Goal: Task Accomplishment & Management: Manage account settings

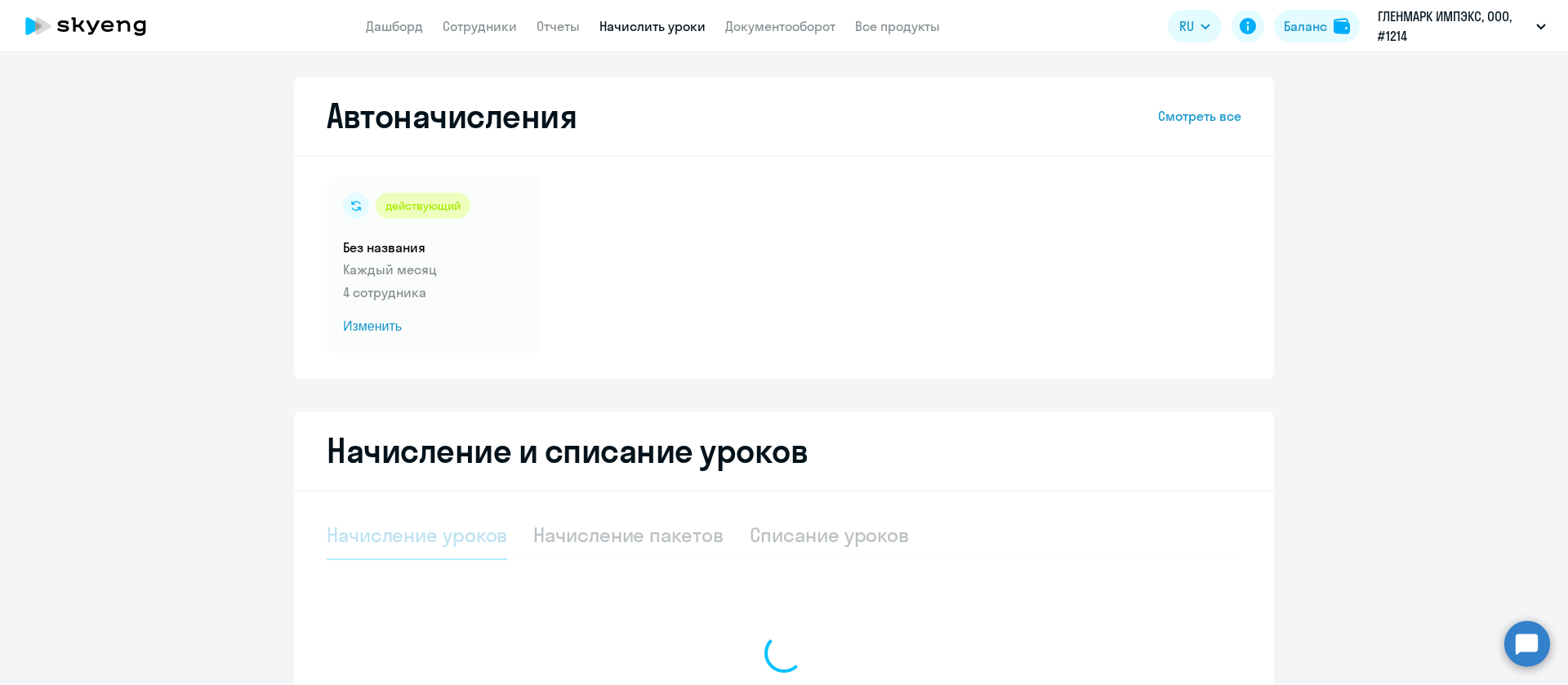
select select "10"
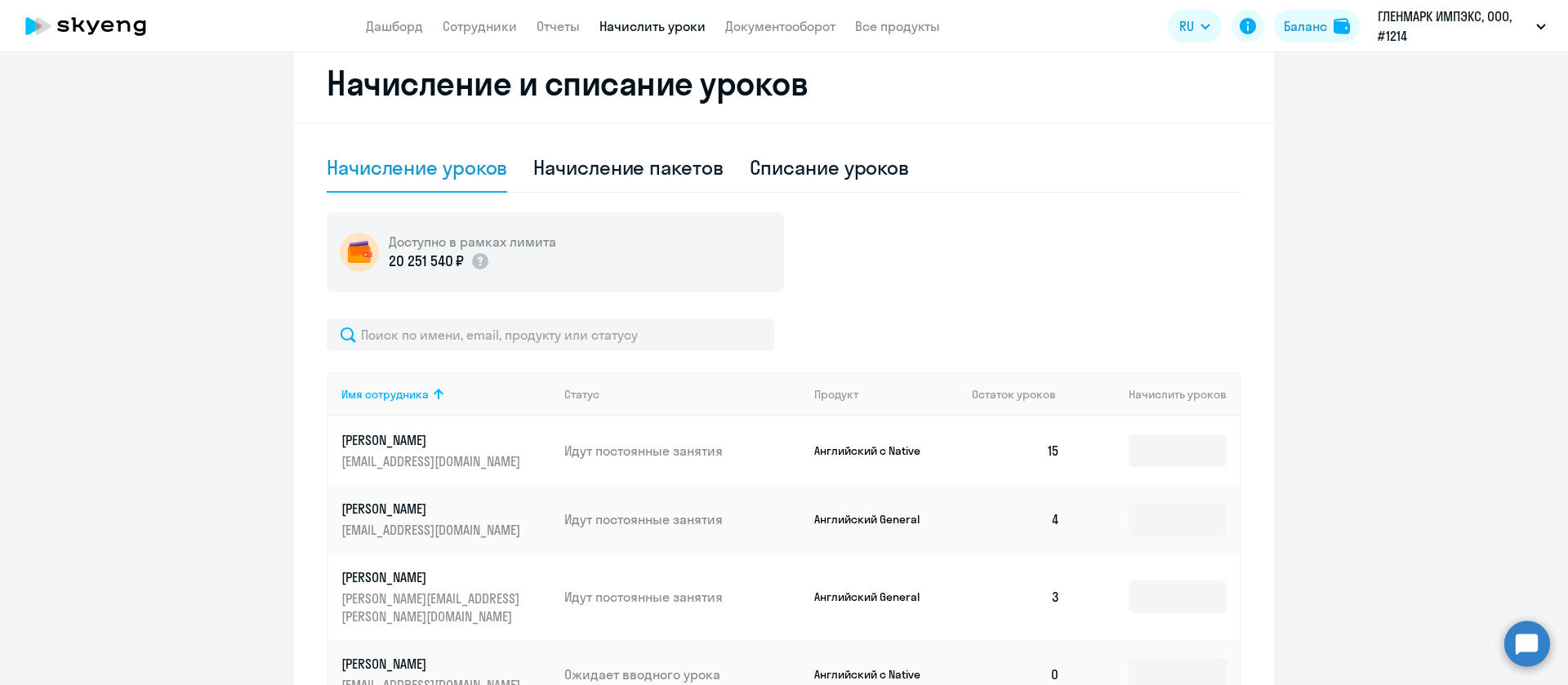
scroll to position [490, 0]
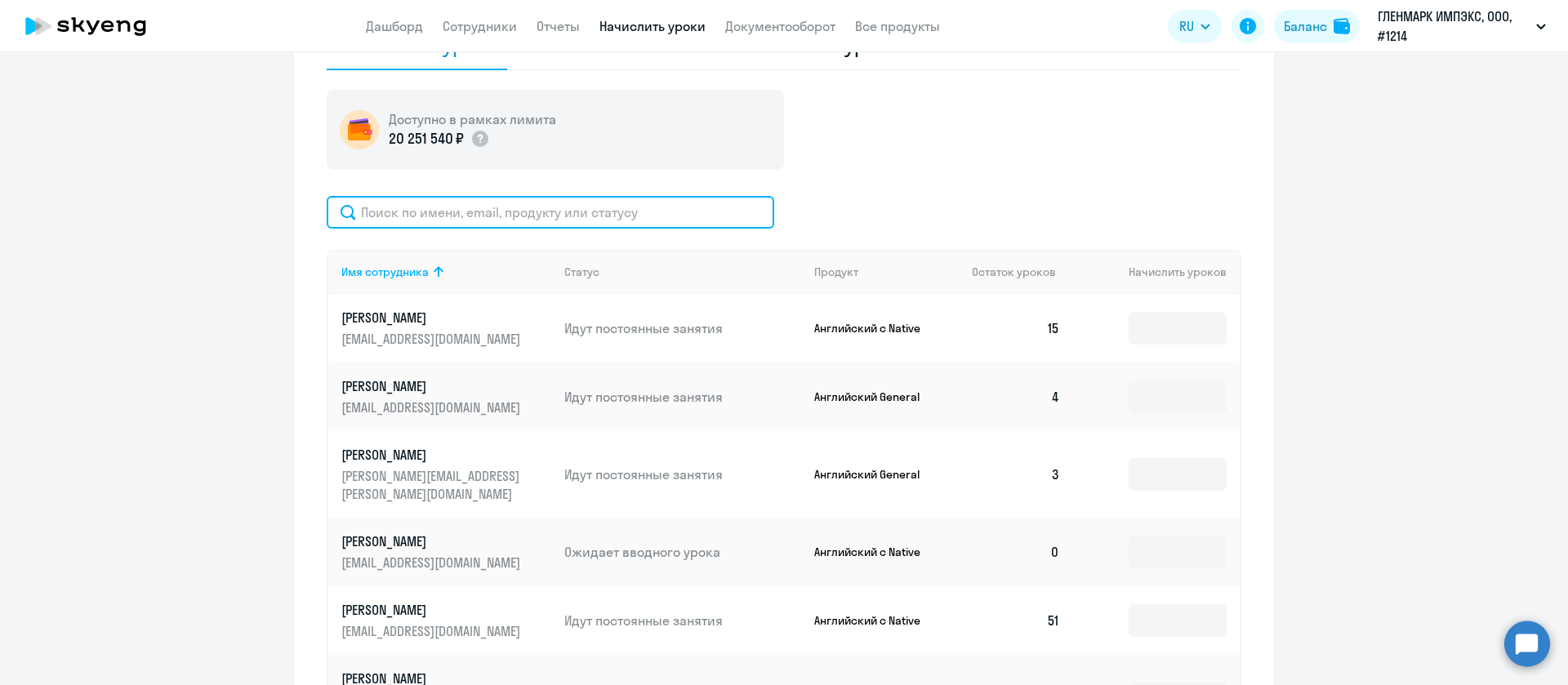
click at [461, 213] on input "text" at bounding box center [550, 212] width 448 height 33
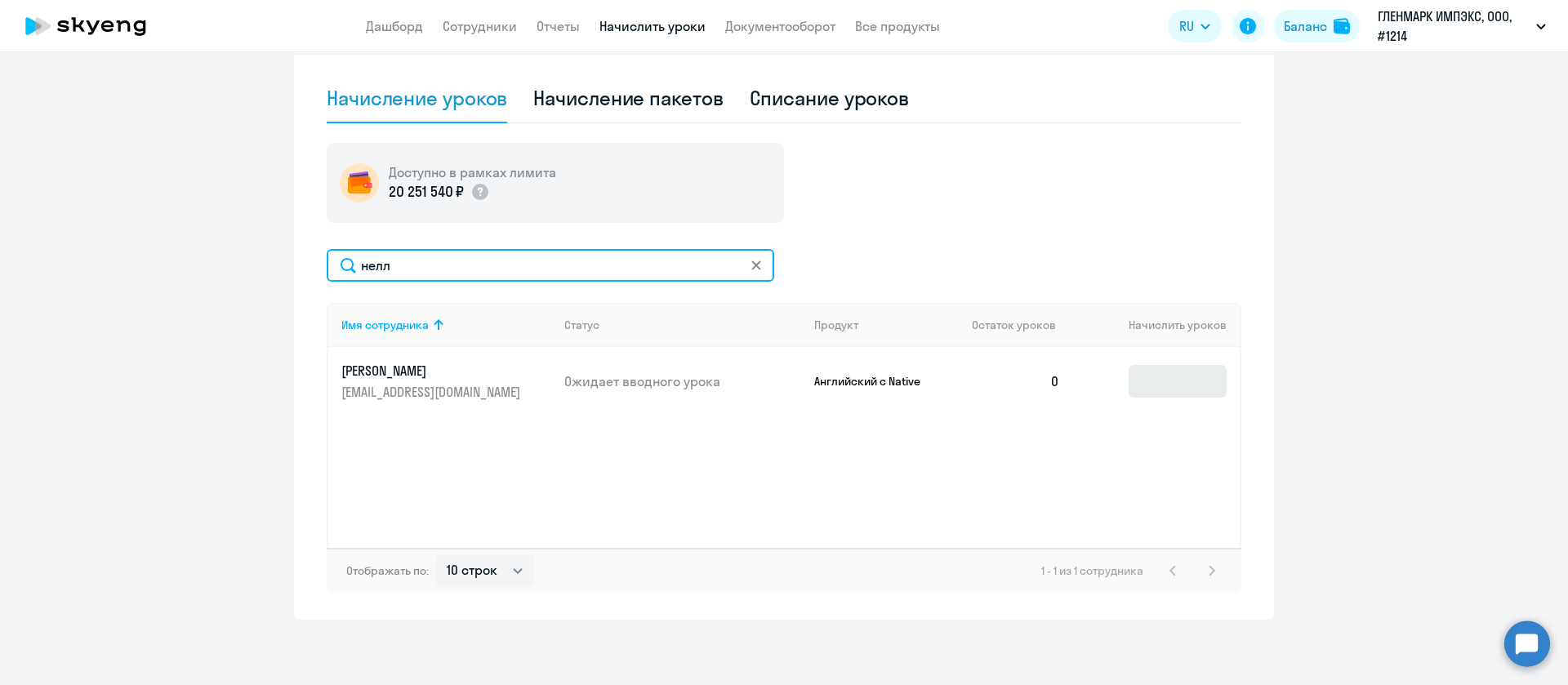
scroll to position [437, 0]
type input "нелл"
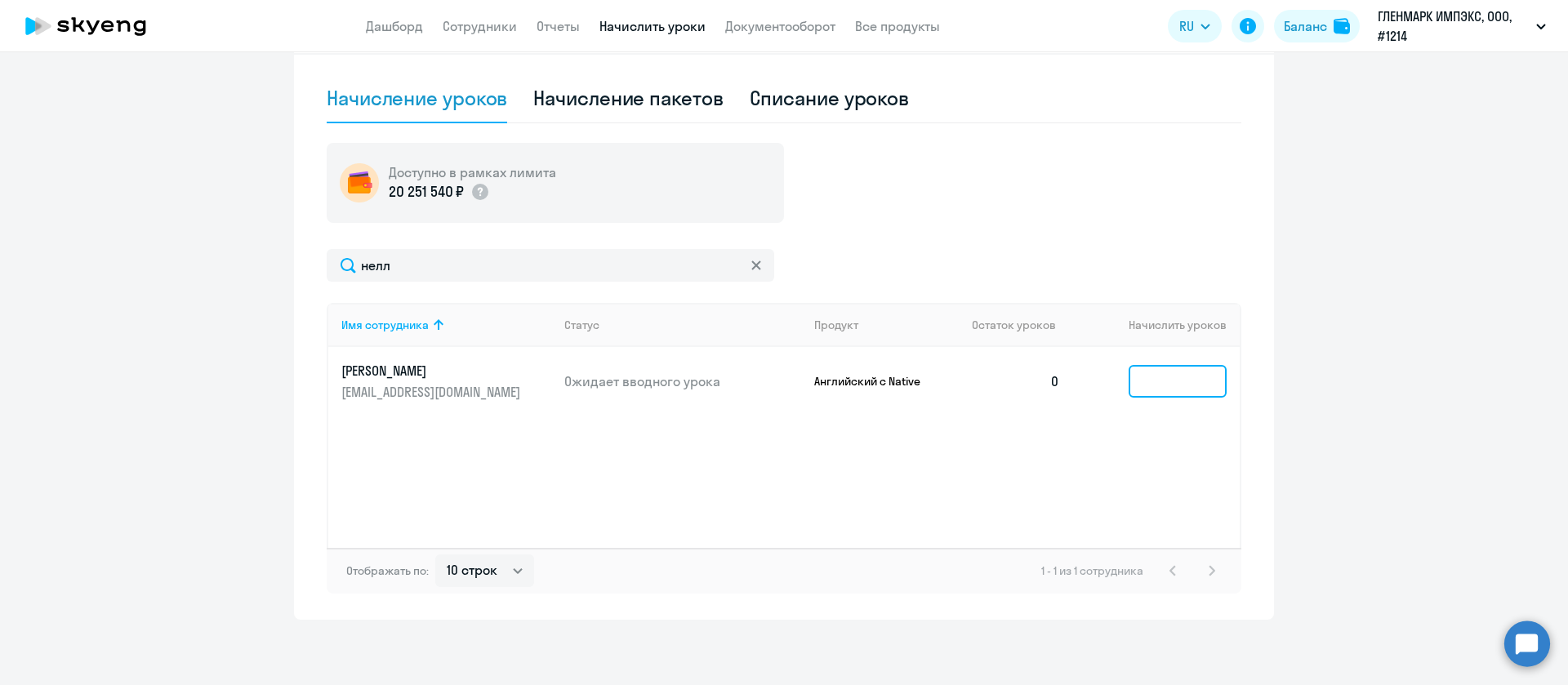
click at [1157, 384] on input at bounding box center [1177, 382] width 98 height 33
type input "3"
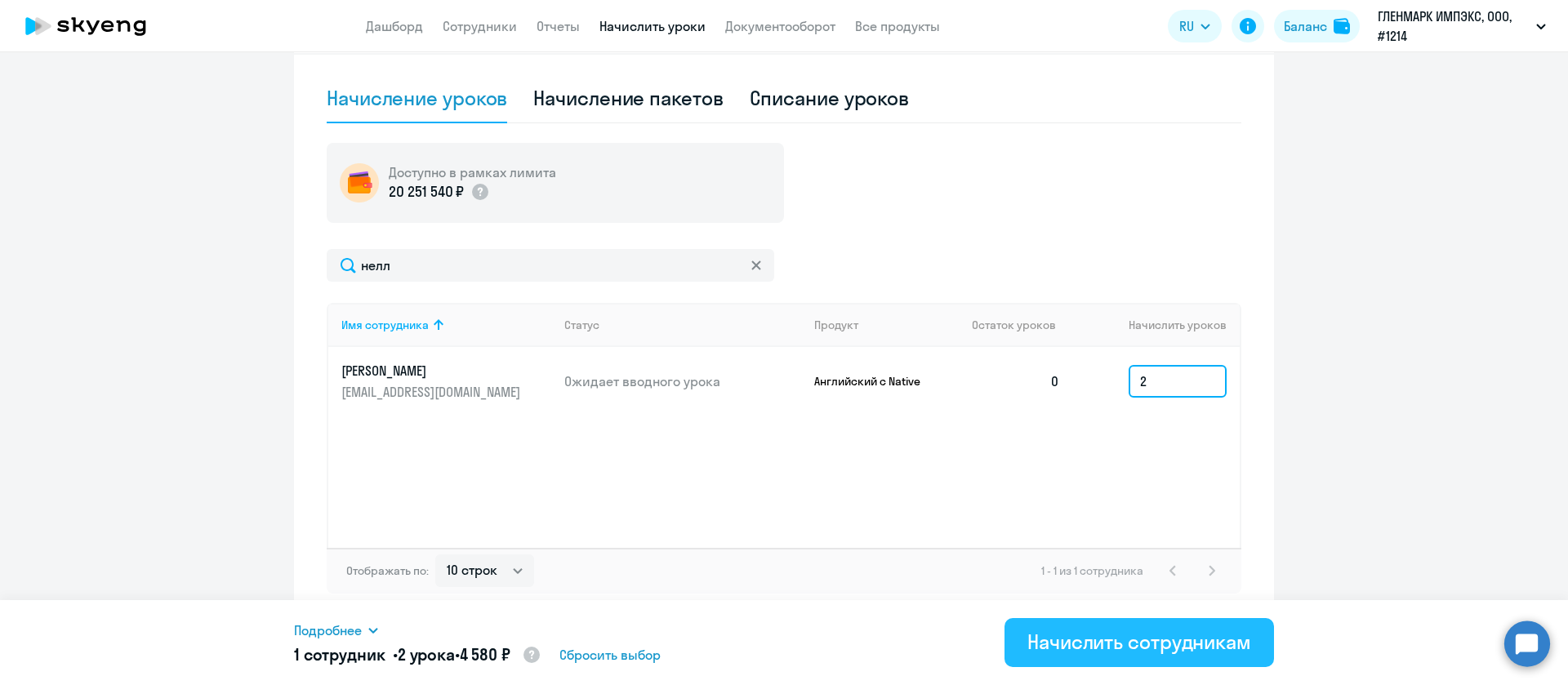
type input "2"
click at [1070, 649] on div "Начислить сотрудникам" at bounding box center [1139, 642] width 223 height 26
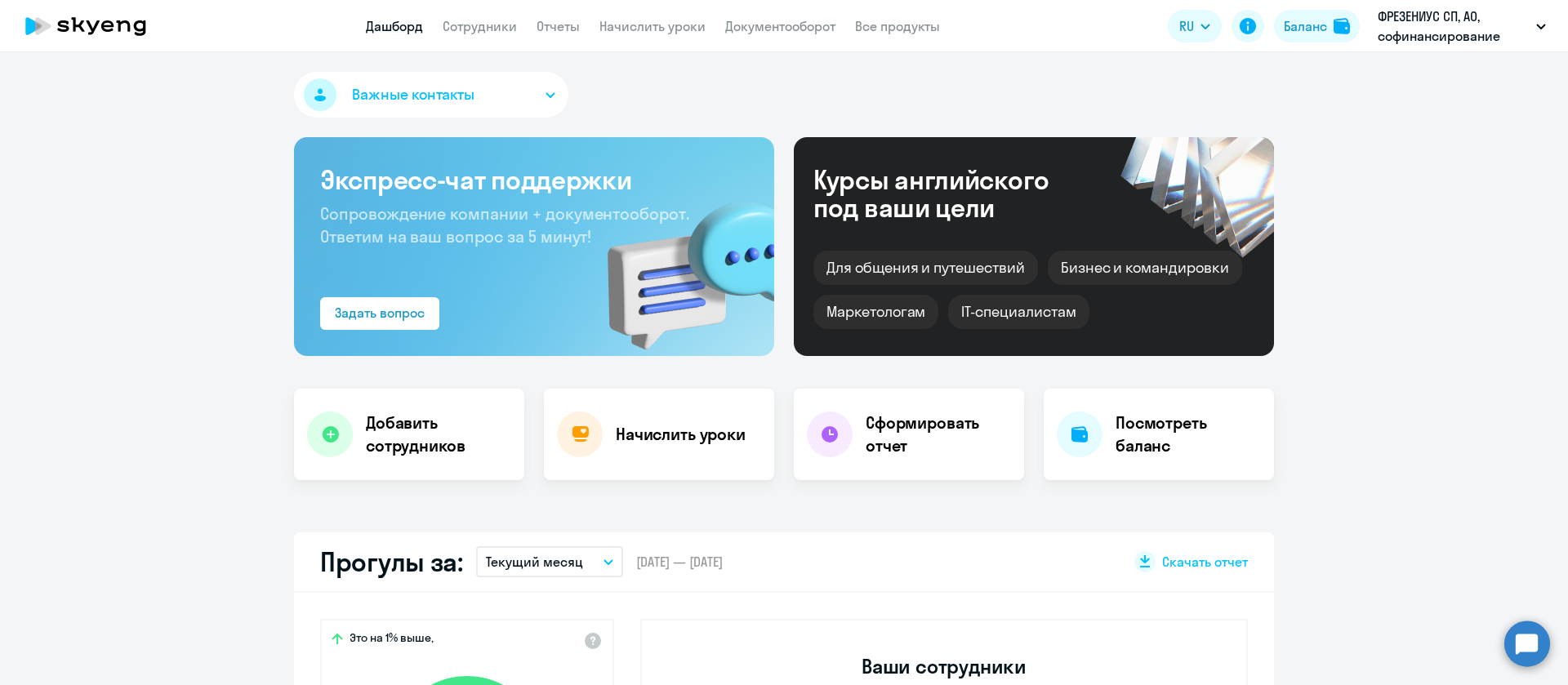
click at [498, 37] on app-header "Дашборд Сотрудники Отчеты Начислить уроки Документооборот Все продукты Дашборд …" at bounding box center [784, 26] width 1568 height 52
click at [496, 37] on app-header "Дашборд Сотрудники Отчеты Начислить уроки Документооборот Все продукты Дашборд …" at bounding box center [784, 26] width 1568 height 52
click at [492, 23] on link "Сотрудники" at bounding box center [479, 27] width 74 height 17
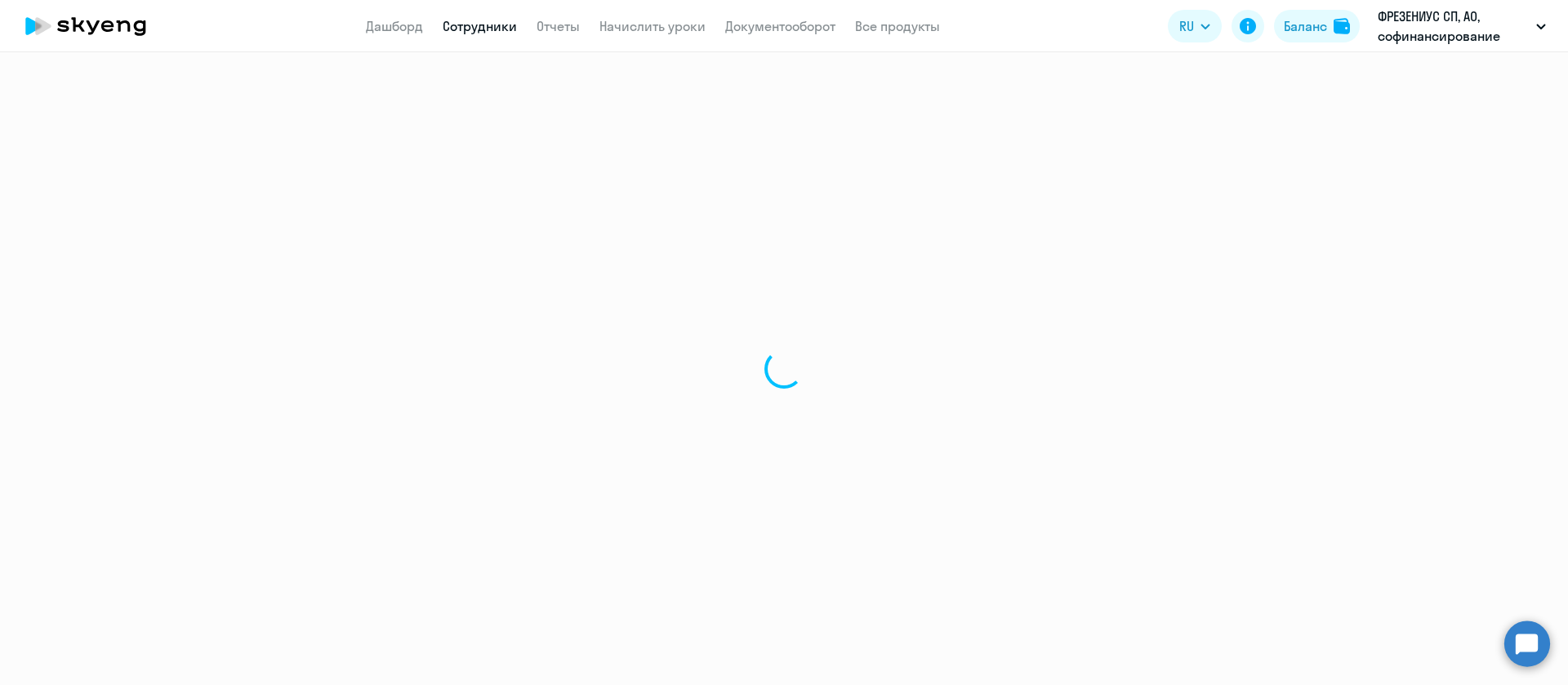
select select "30"
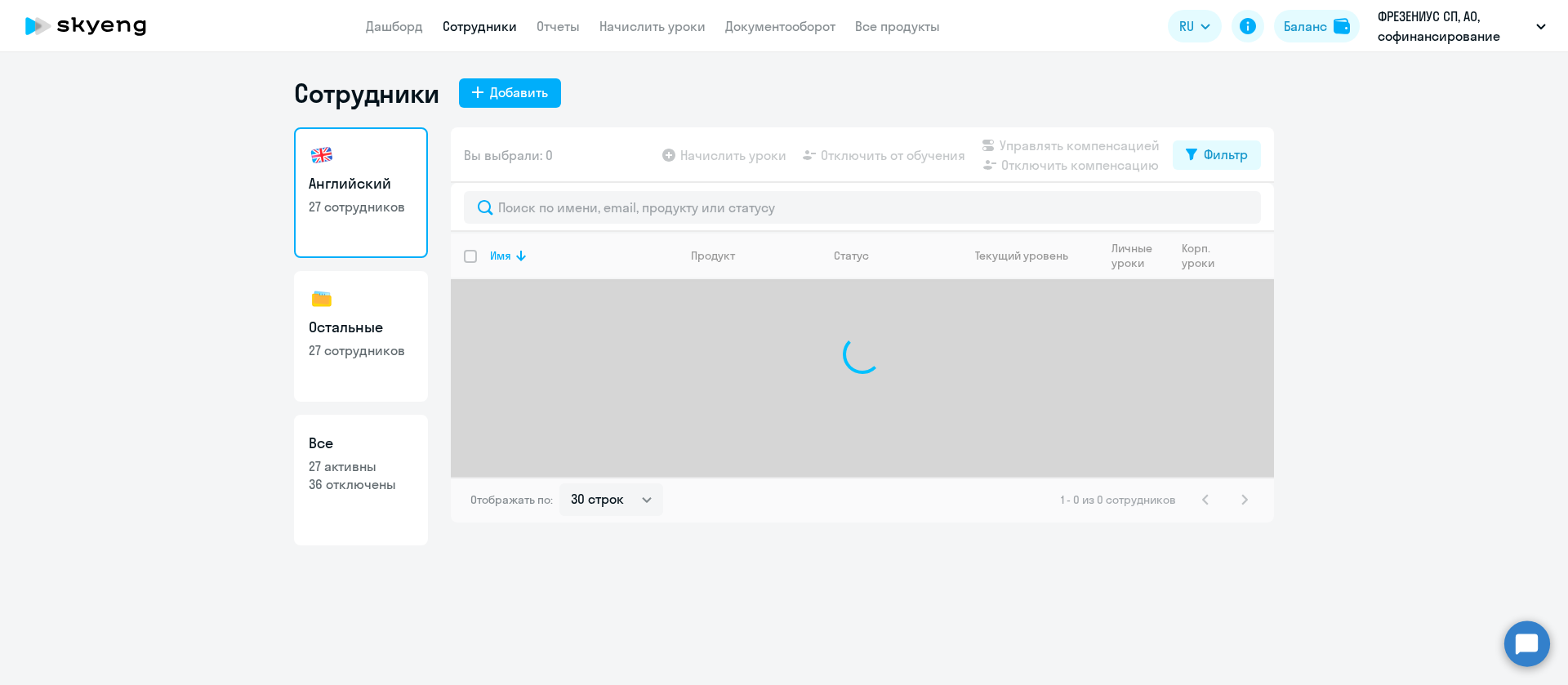
click at [354, 335] on h3 "Остальные" at bounding box center [361, 326] width 105 height 21
select select "30"
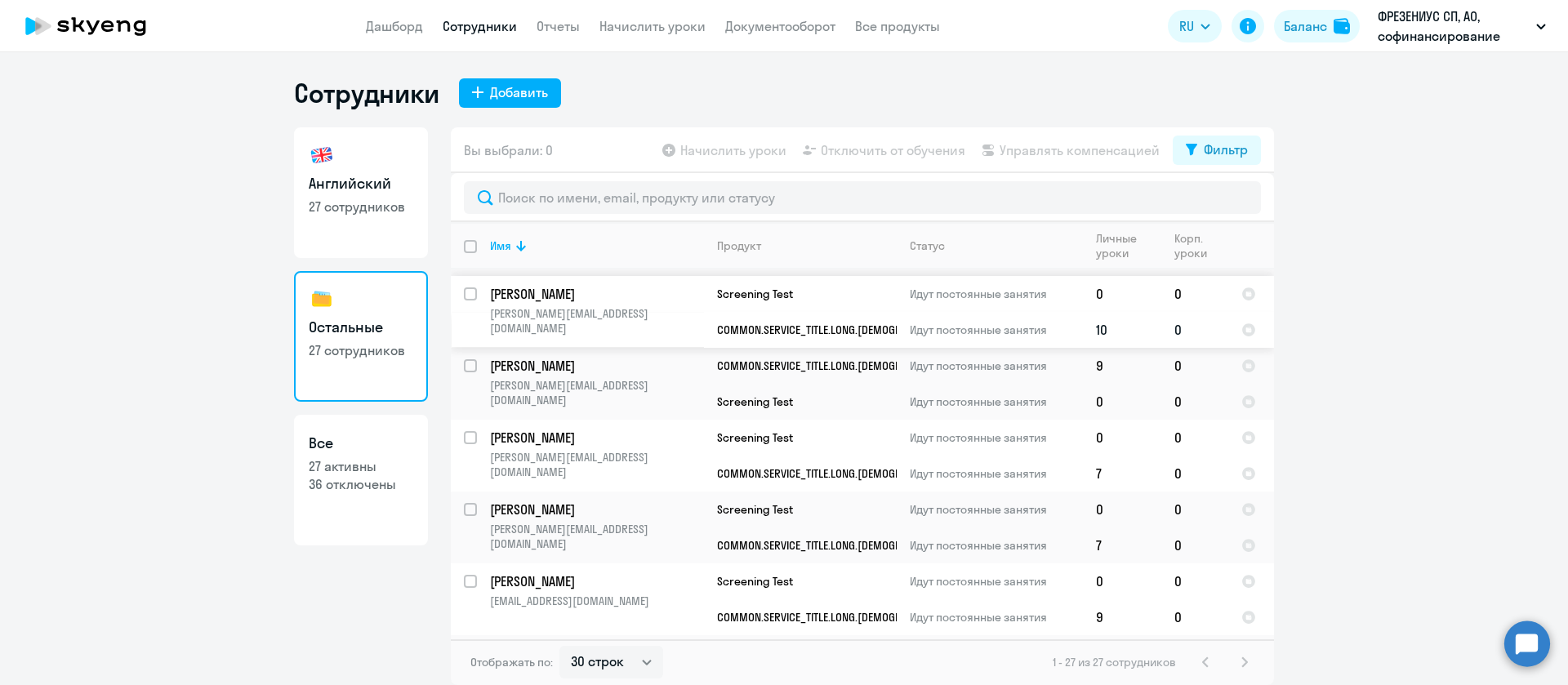
scroll to position [1469, 0]
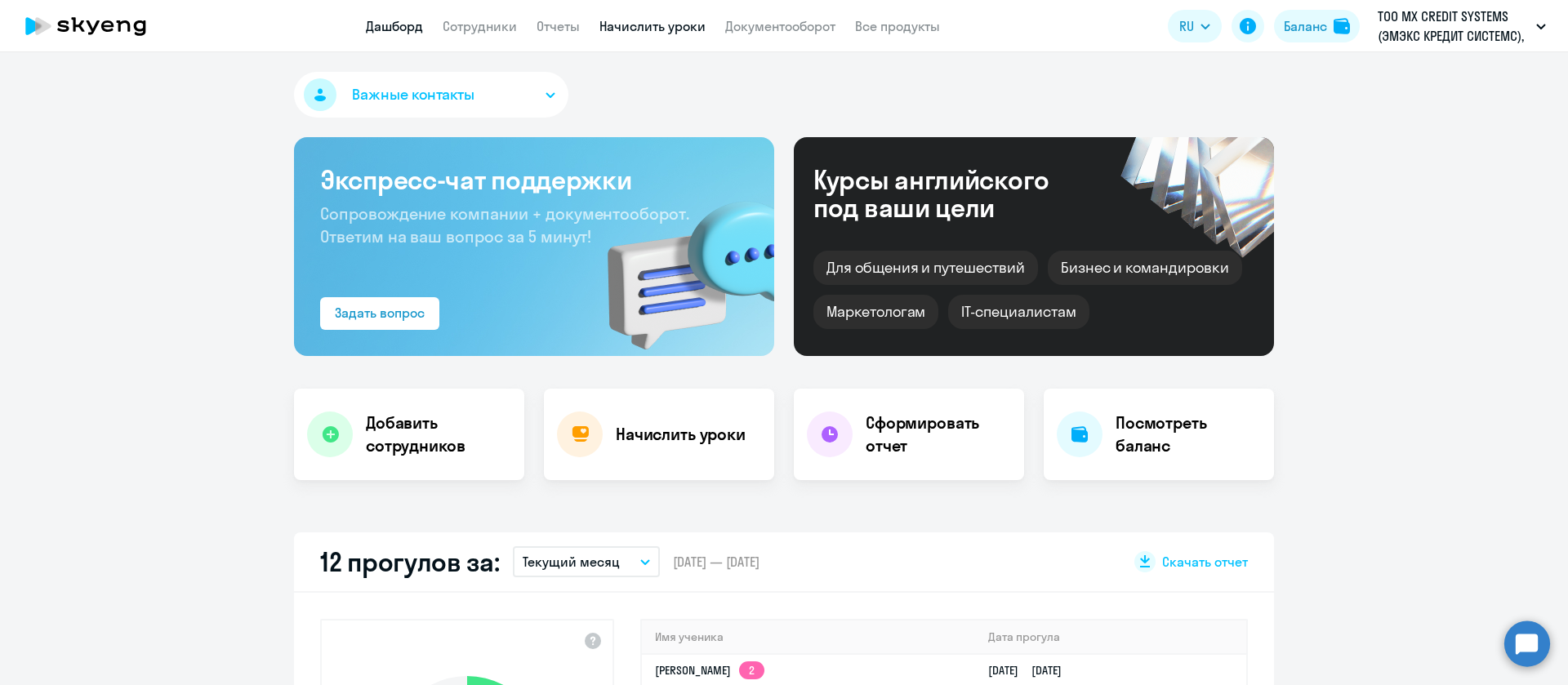
click at [683, 32] on link "Начислить уроки" at bounding box center [652, 27] width 106 height 17
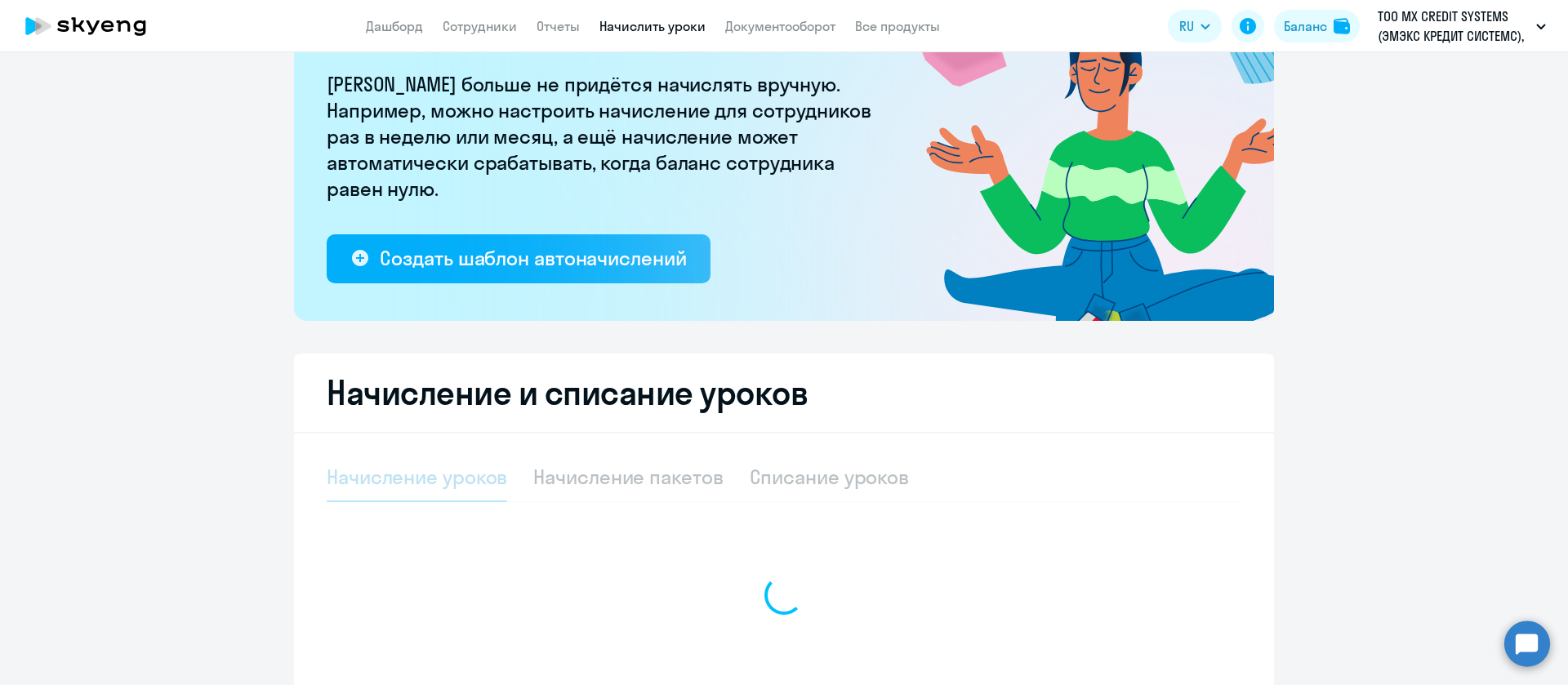
scroll to position [245, 0]
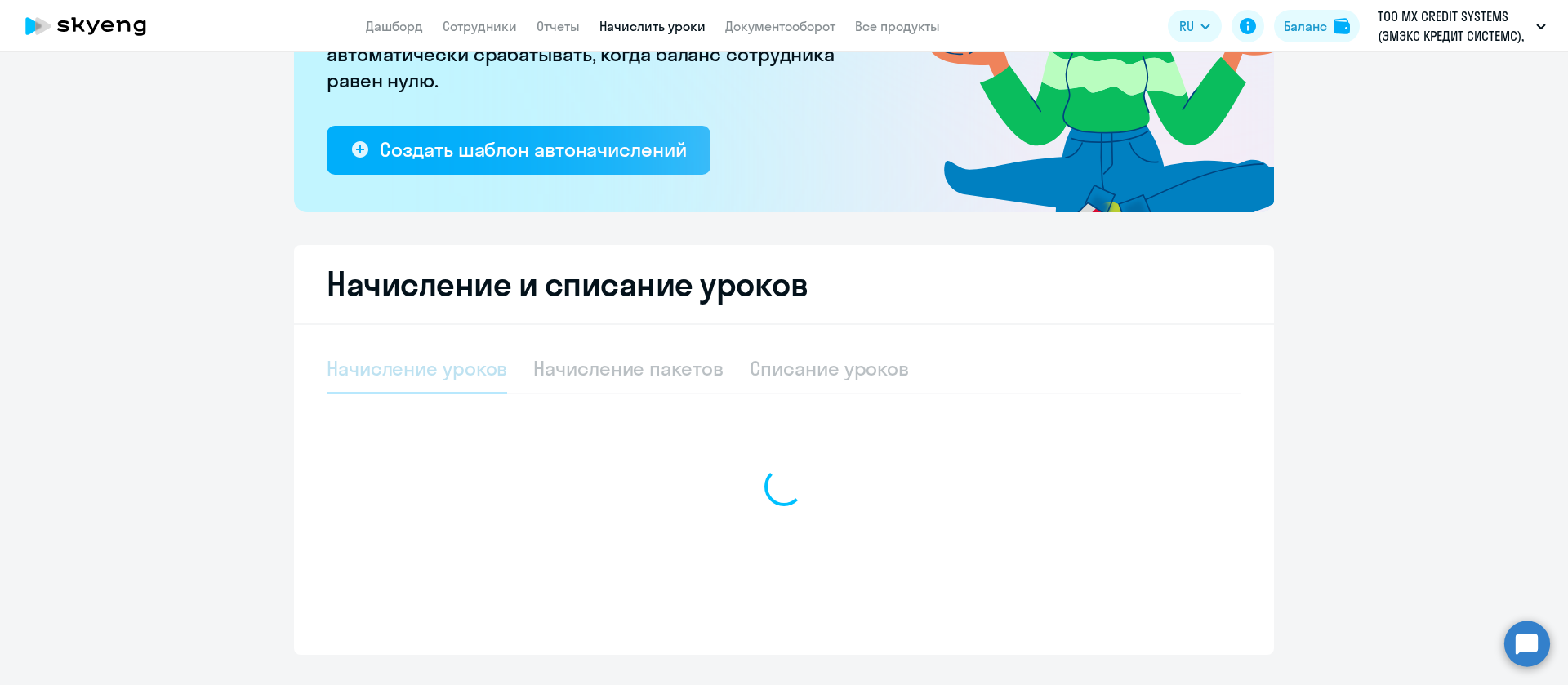
select select "10"
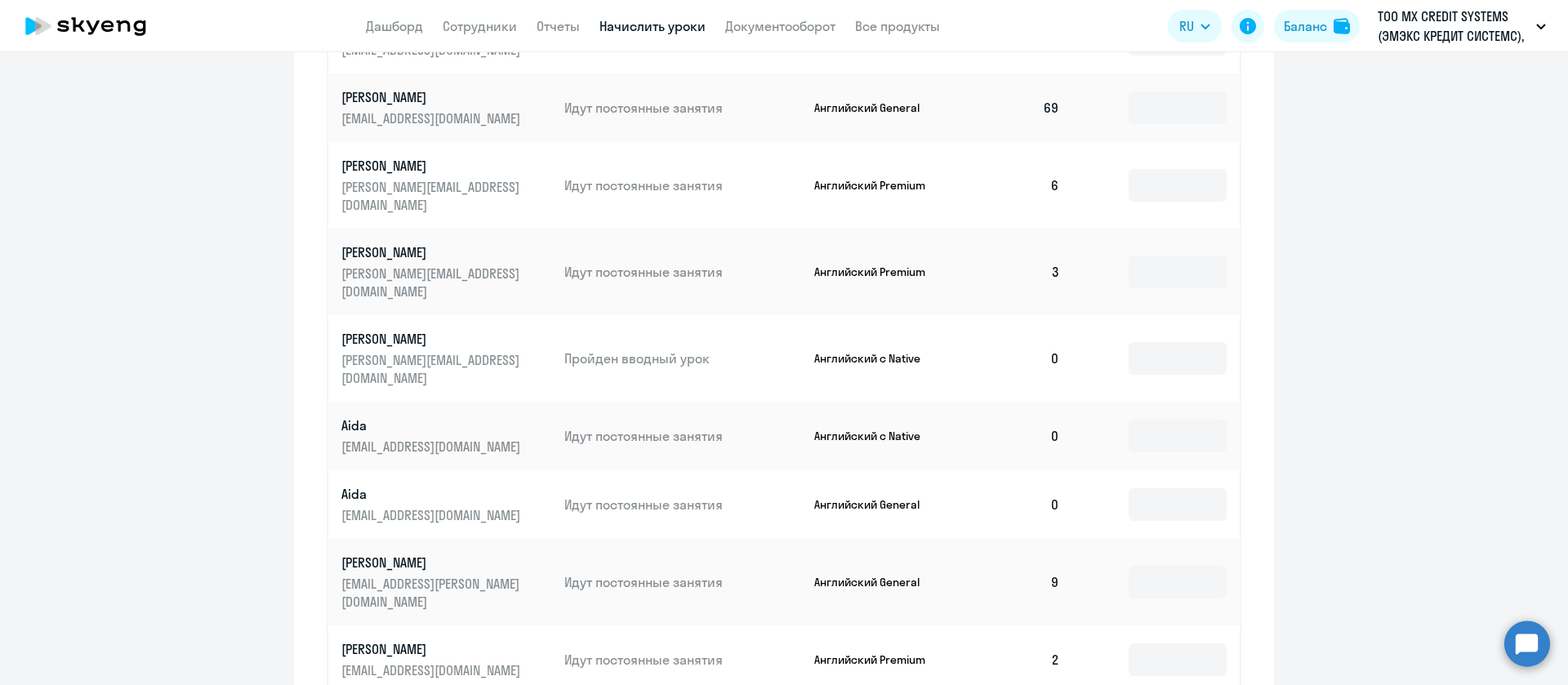
scroll to position [1000, 0]
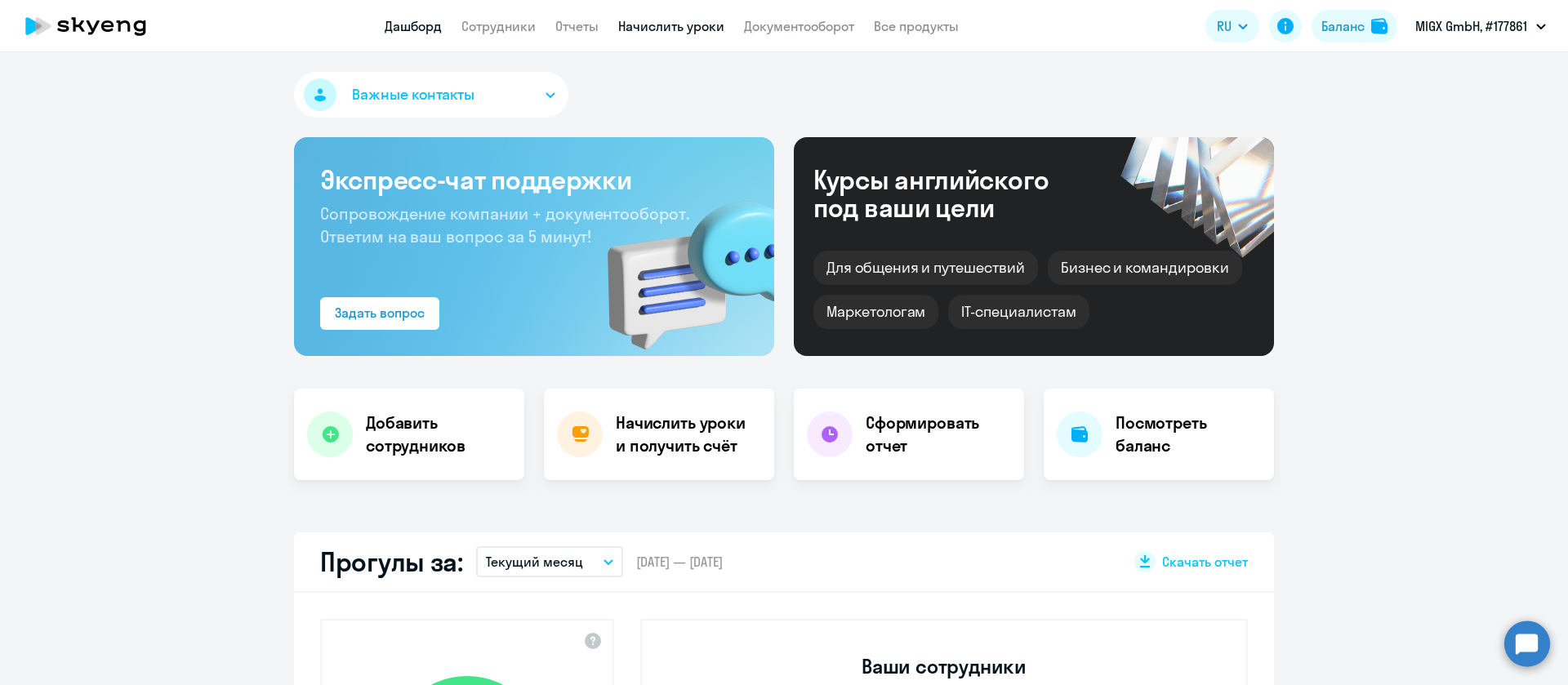
click at [636, 26] on link "Начислить уроки" at bounding box center [670, 27] width 106 height 17
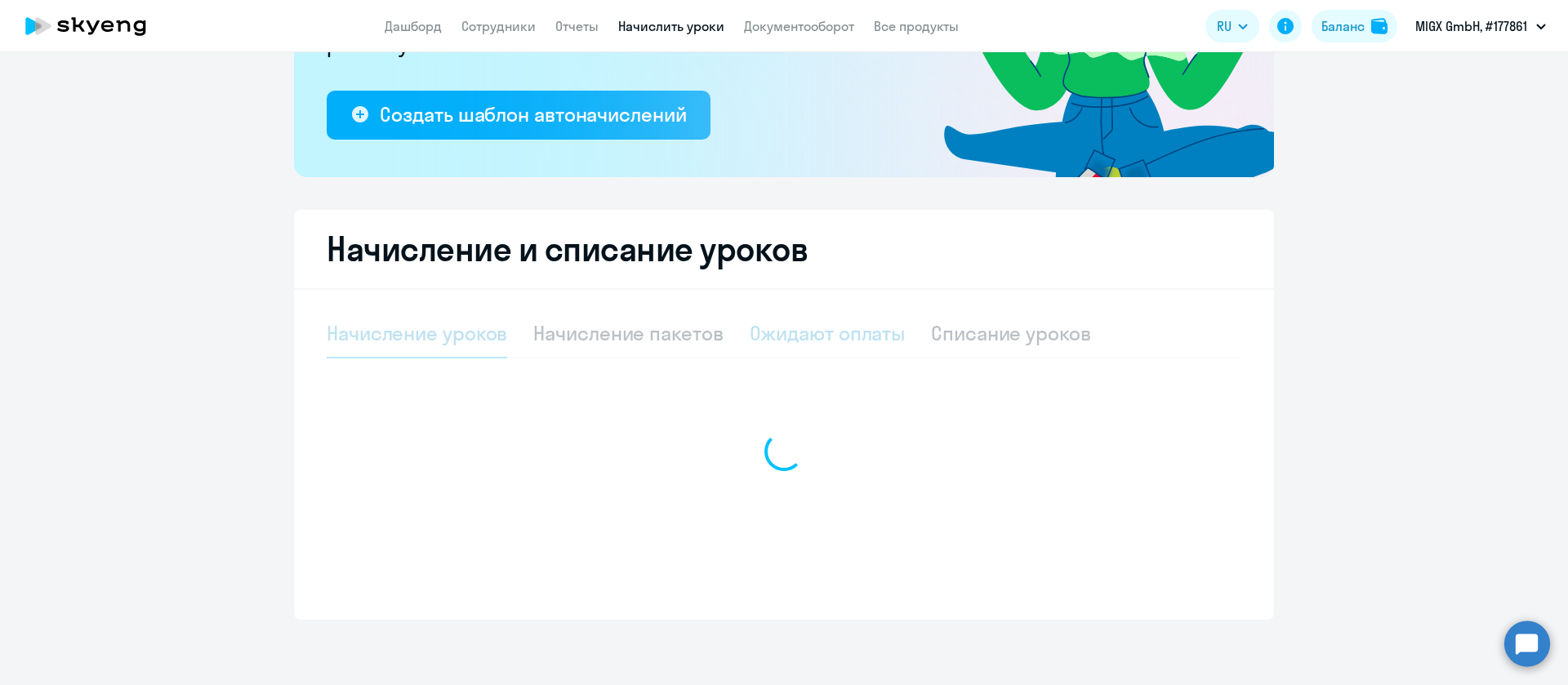
select select "10"
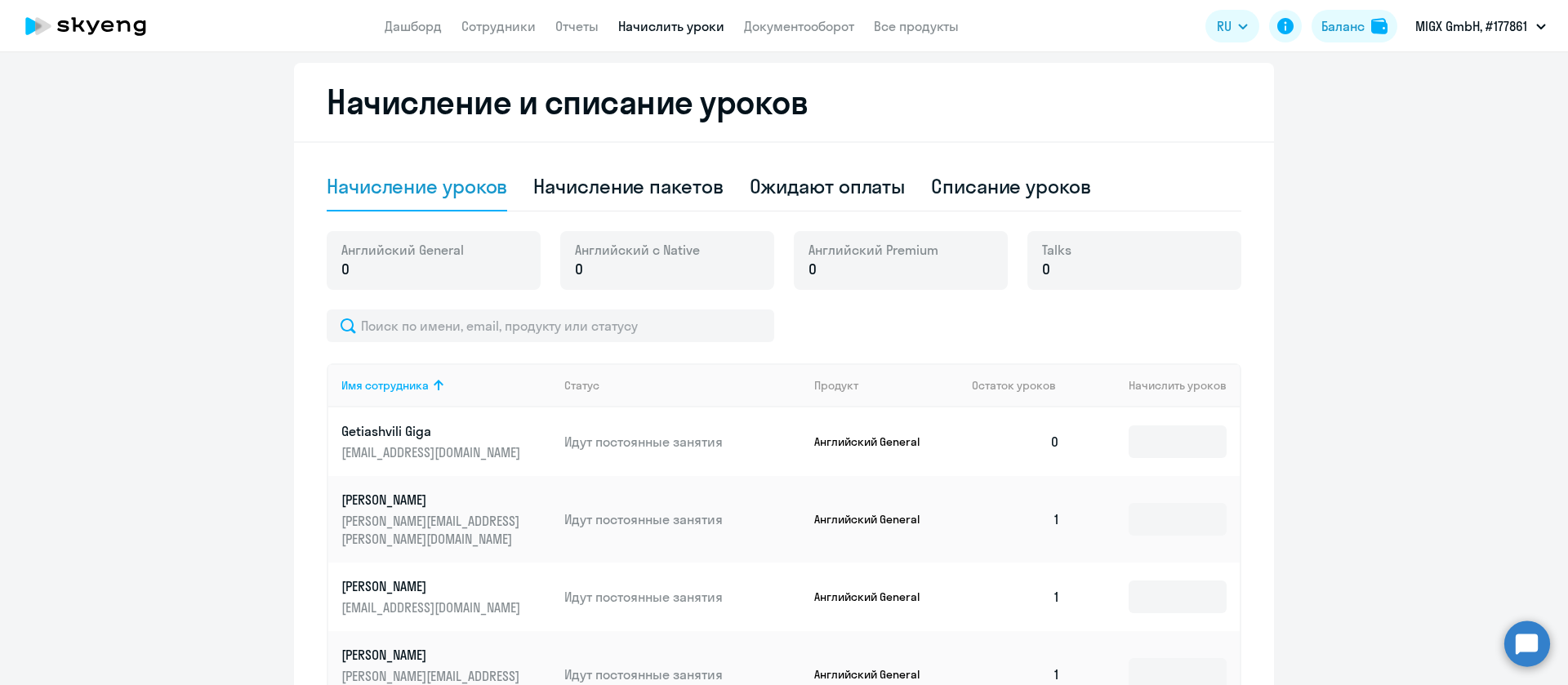
scroll to position [698, 0]
